Goal: Information Seeking & Learning: Learn about a topic

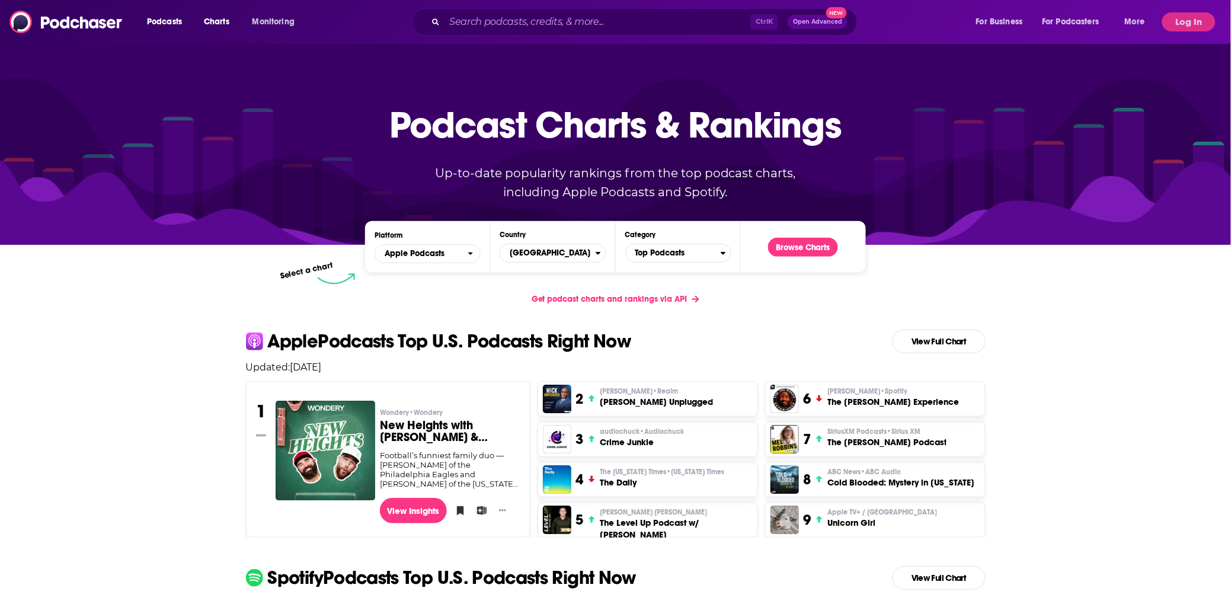
click at [503, 12] on div "Ctrl K Open Advanced New" at bounding box center [635, 21] width 446 height 27
drag, startPoint x: 509, startPoint y: 23, endPoint x: 506, endPoint y: 32, distance: 10.1
click at [507, 28] on input "Search podcasts, credits, & more..." at bounding box center [598, 21] width 306 height 19
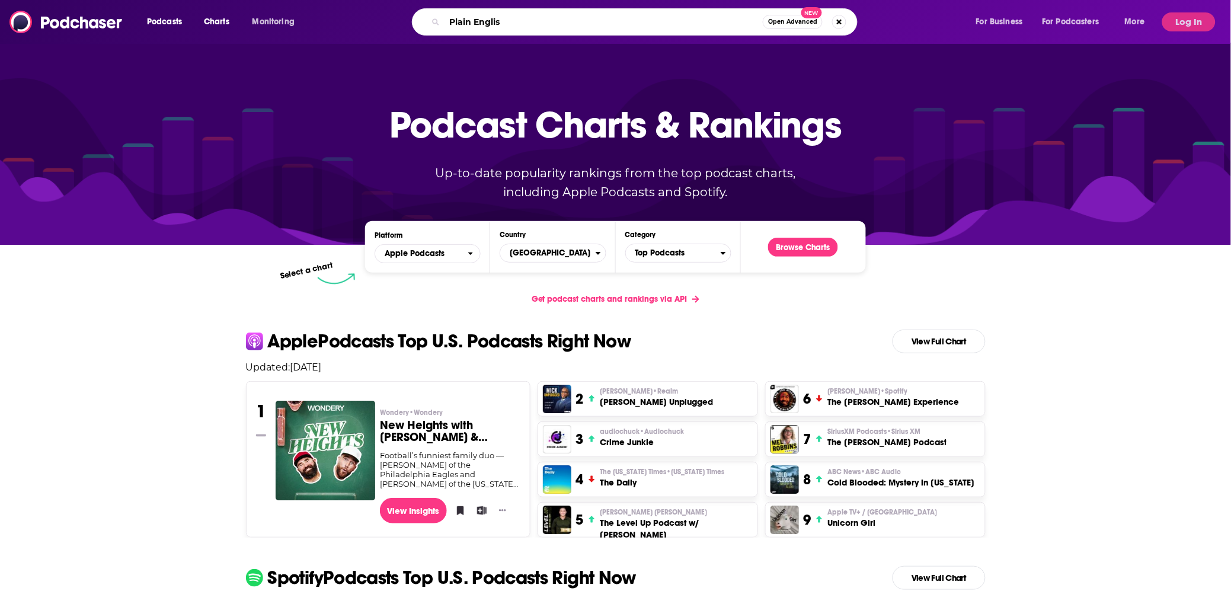
type input "Plain English"
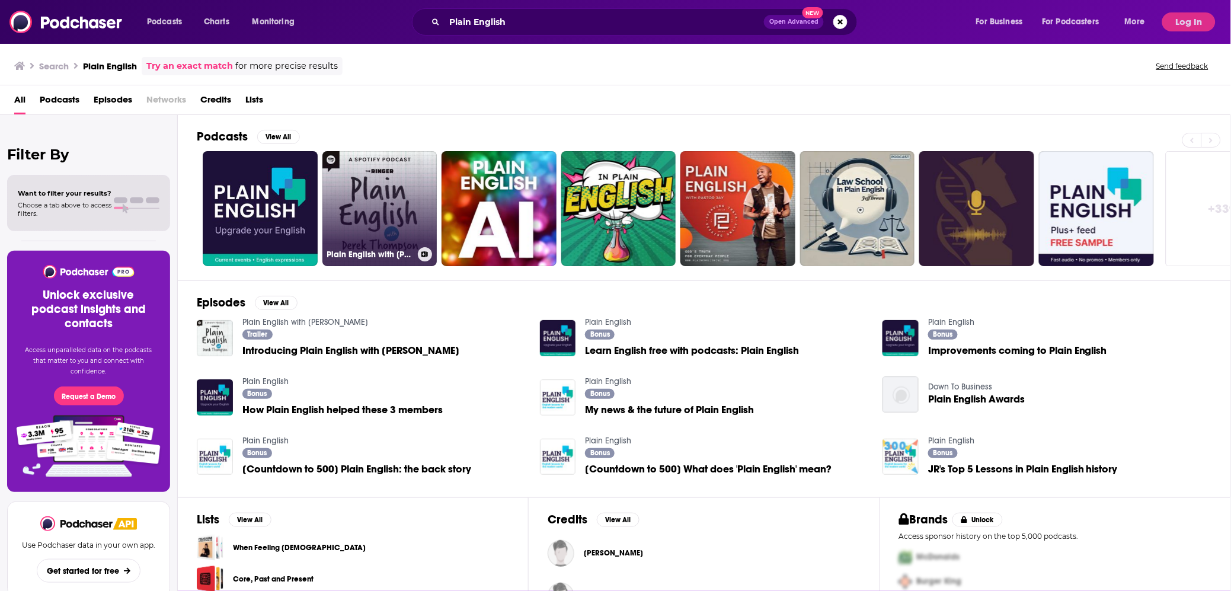
click at [400, 184] on link "Plain English with [PERSON_NAME]" at bounding box center [379, 208] width 115 height 115
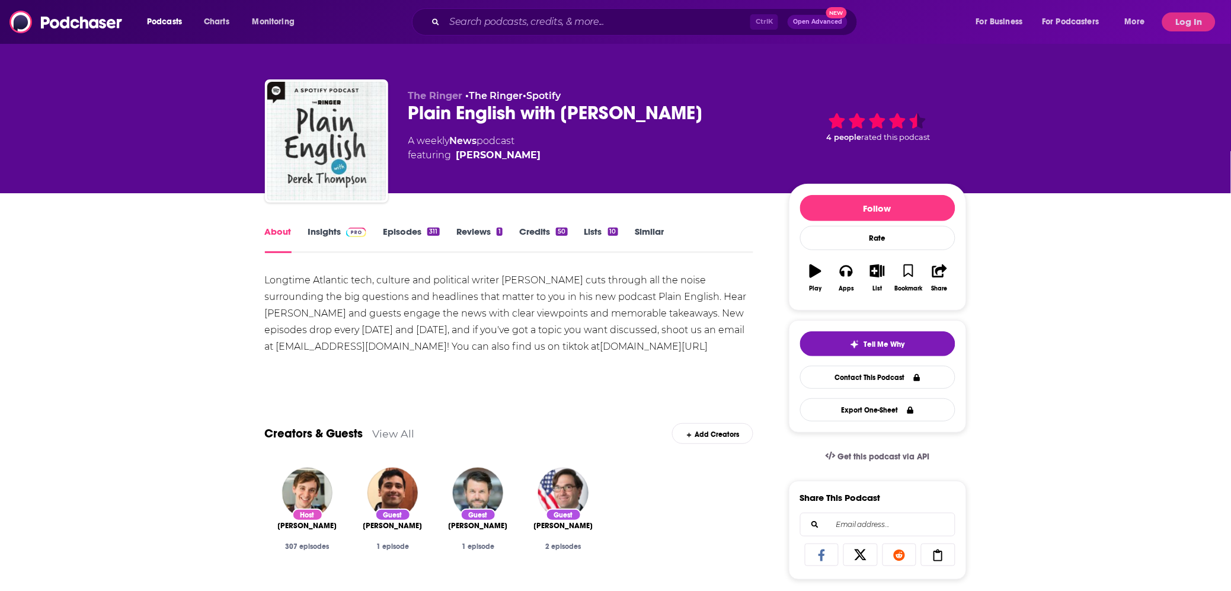
click at [346, 235] on span at bounding box center [353, 231] width 25 height 11
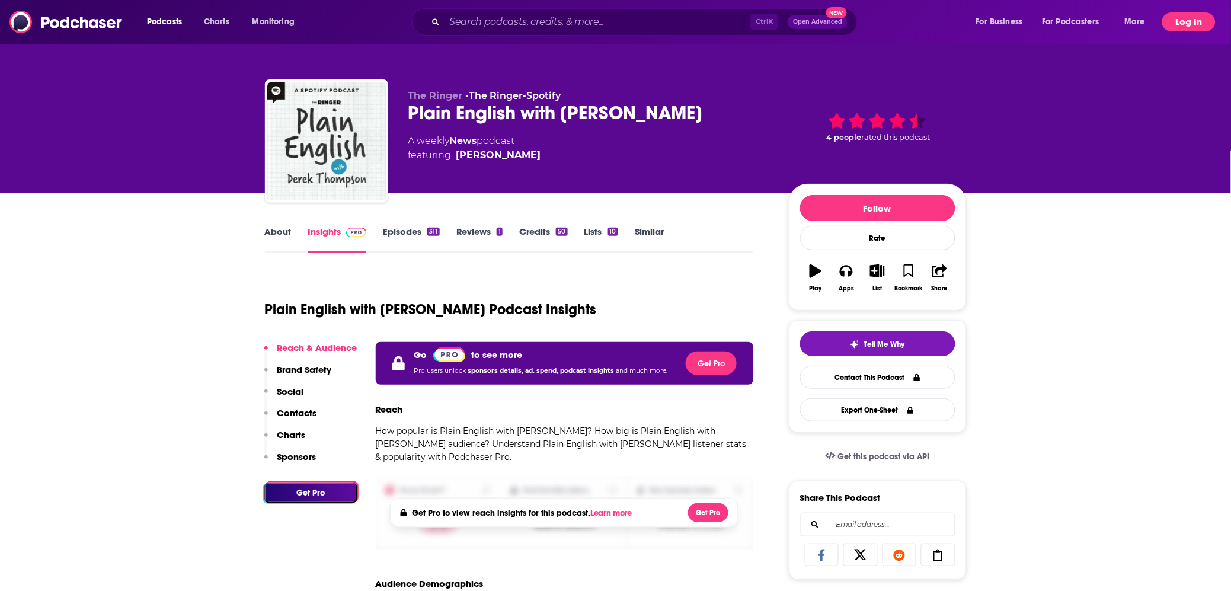
click at [1178, 15] on button "Log In" at bounding box center [1188, 21] width 53 height 19
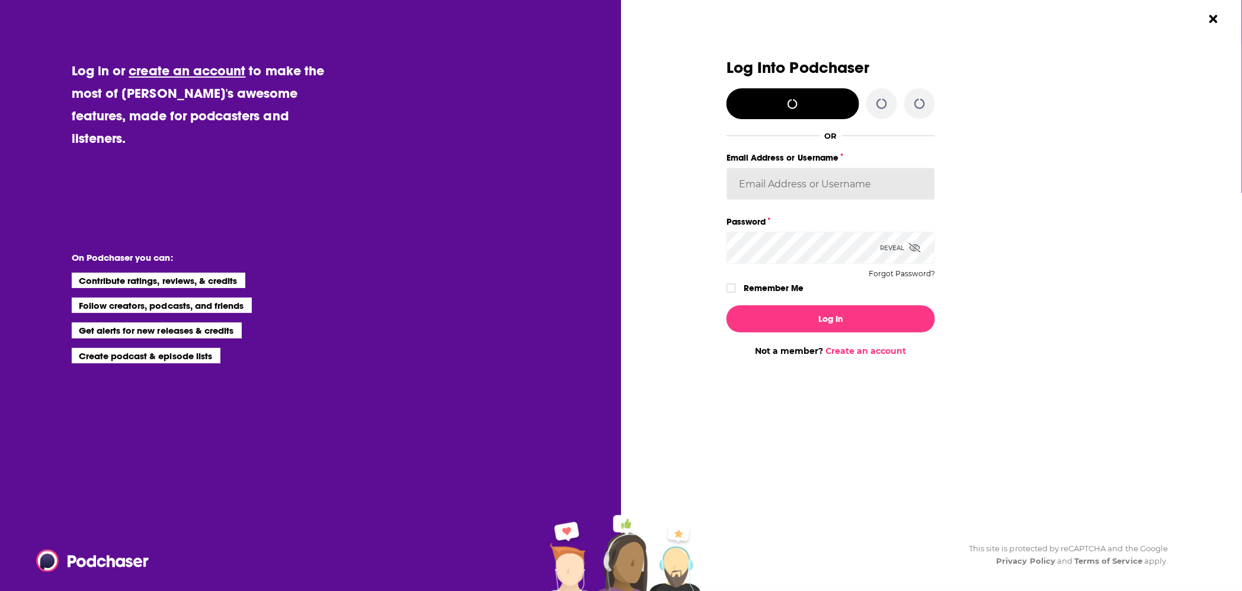
type input "WE_Broadcast1"
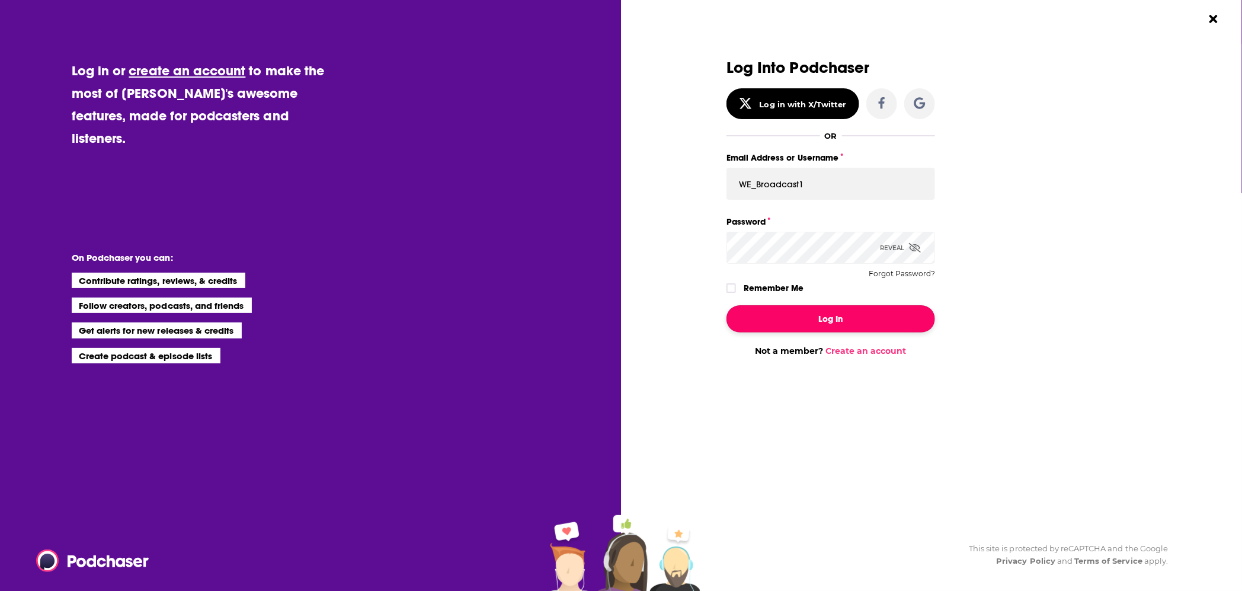
click at [817, 307] on button "Log In" at bounding box center [831, 318] width 209 height 27
